Goal: Find contact information: Find contact information

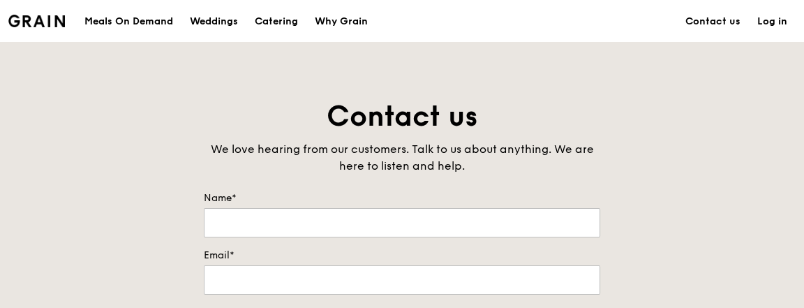
scroll to position [674, 0]
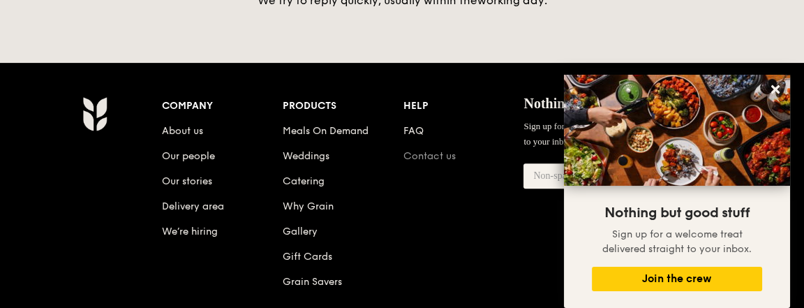
click at [424, 151] on link "Contact us" at bounding box center [429, 156] width 52 height 12
click at [781, 89] on icon at bounding box center [775, 89] width 13 height 13
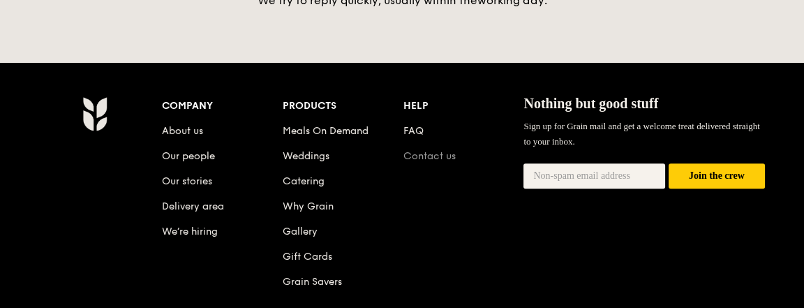
click at [421, 150] on link "Contact us" at bounding box center [429, 156] width 52 height 12
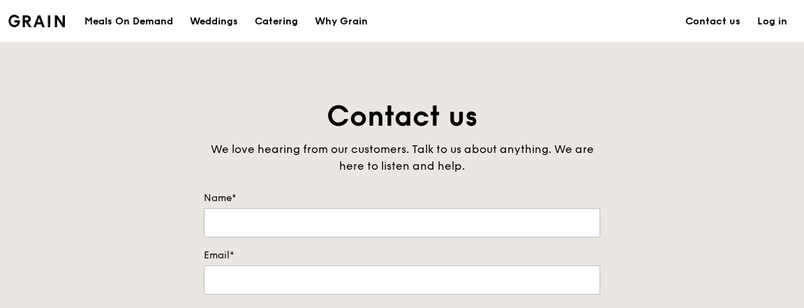
scroll to position [0, 0]
click at [708, 23] on link "Contact us" at bounding box center [713, 22] width 72 height 42
click at [770, 16] on link "Log in" at bounding box center [772, 22] width 47 height 42
